Goal: Task Accomplishment & Management: Complete application form

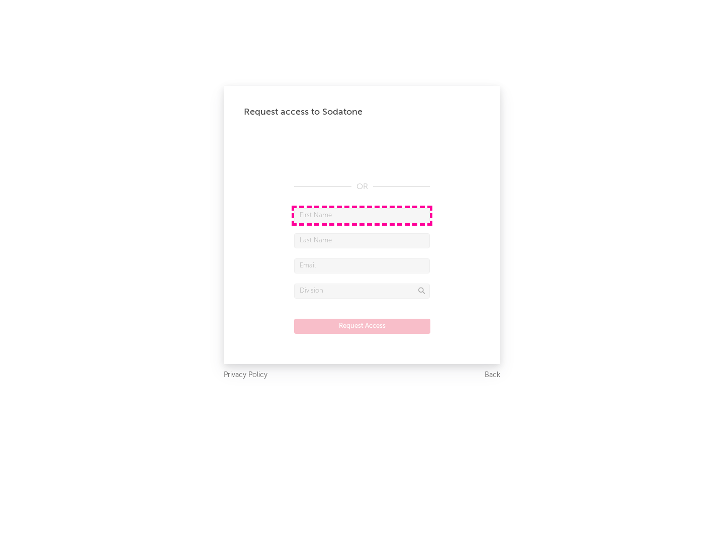
click at [362, 215] on input "text" at bounding box center [362, 215] width 136 height 15
type input "[PERSON_NAME]"
click at [362, 240] on input "text" at bounding box center [362, 240] width 136 height 15
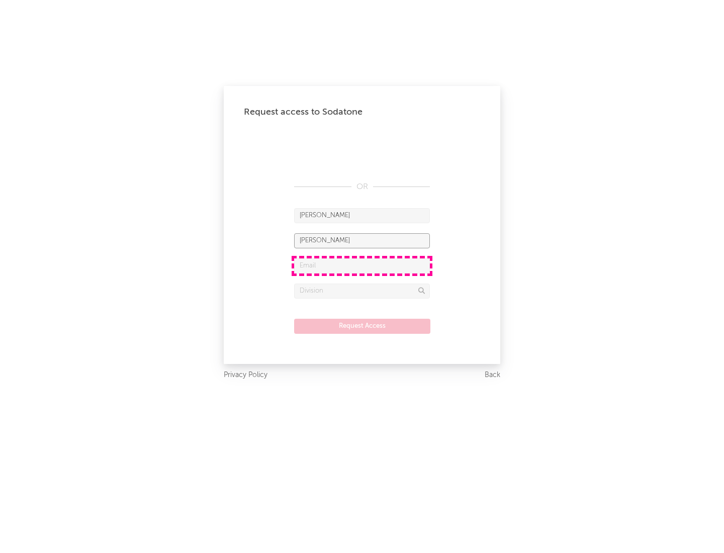
type input "[PERSON_NAME]"
click at [362, 266] on input "text" at bounding box center [362, 266] width 136 height 15
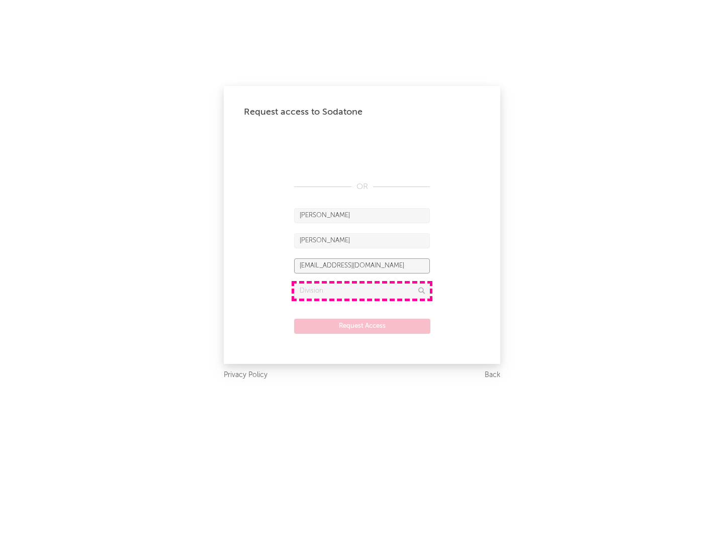
type input "[EMAIL_ADDRESS][DOMAIN_NAME]"
click at [362, 291] on input "text" at bounding box center [362, 291] width 136 height 15
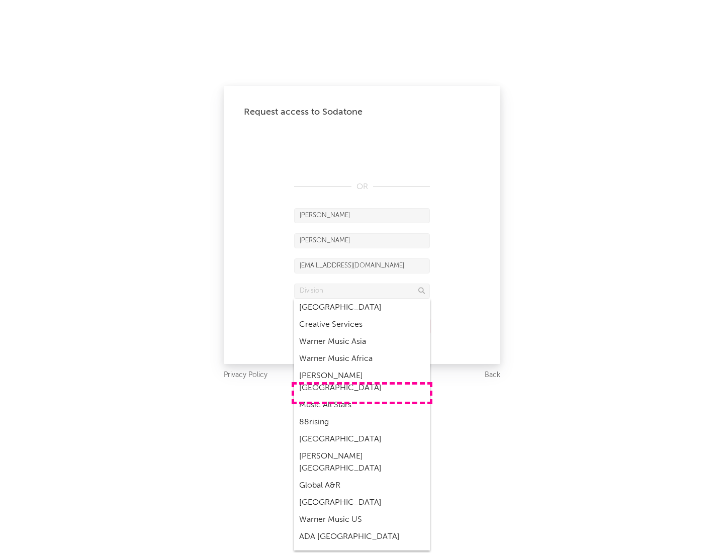
click at [362, 397] on div "Music All Stars" at bounding box center [362, 405] width 136 height 17
type input "Music All Stars"
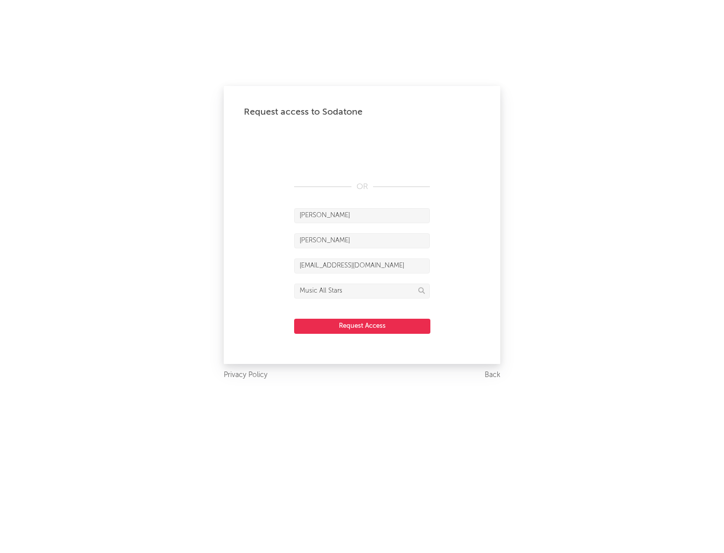
click at [362, 326] on button "Request Access" at bounding box center [362, 326] width 136 height 15
